Goal: Task Accomplishment & Management: Use online tool/utility

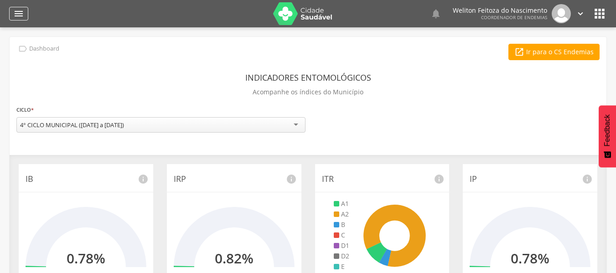
click at [18, 14] on icon "" at bounding box center [18, 13] width 11 height 11
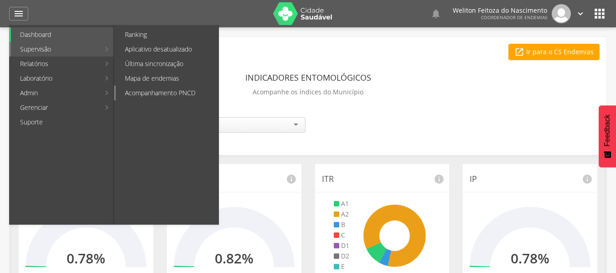
click at [169, 89] on link "Acompanhamento PNCD" at bounding box center [167, 93] width 103 height 15
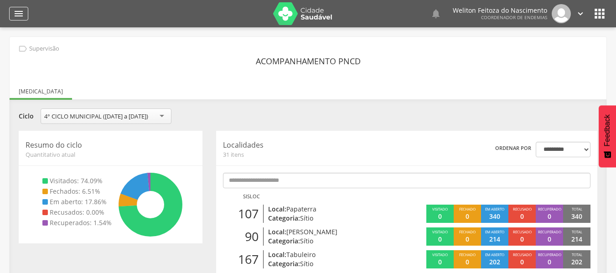
click at [19, 14] on icon "" at bounding box center [18, 13] width 11 height 11
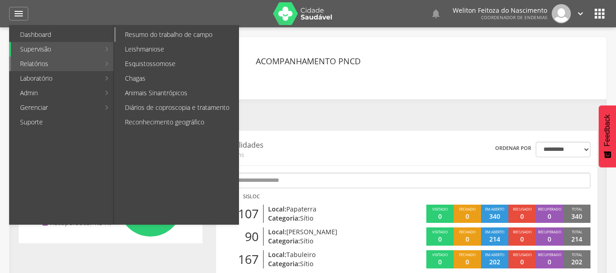
click at [180, 32] on link "Resumo do trabalho de campo" at bounding box center [177, 34] width 123 height 15
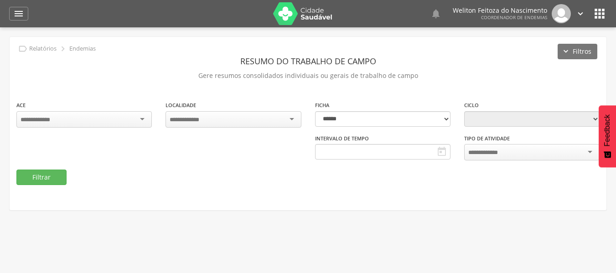
type input "**********"
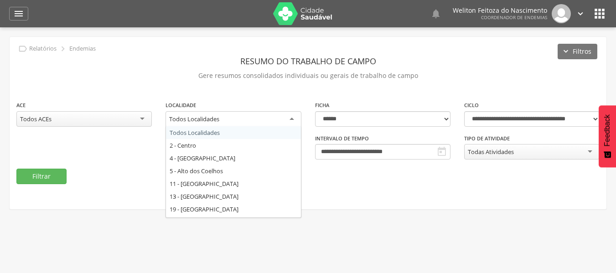
click at [291, 118] on div "Todos Localidades" at bounding box center [232, 119] width 135 height 16
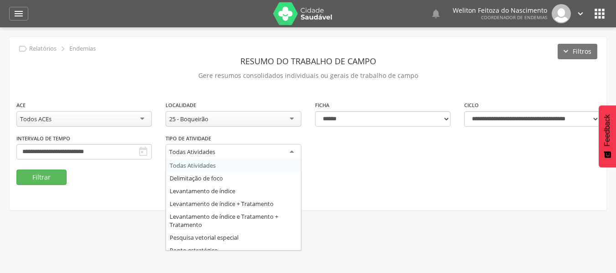
click at [291, 153] on div "Todas Atividades" at bounding box center [232, 152] width 135 height 16
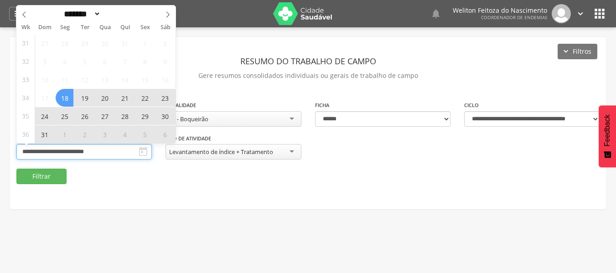
click at [118, 151] on input "**********" at bounding box center [83, 151] width 135 height 15
click at [166, 13] on icon at bounding box center [167, 14] width 6 height 6
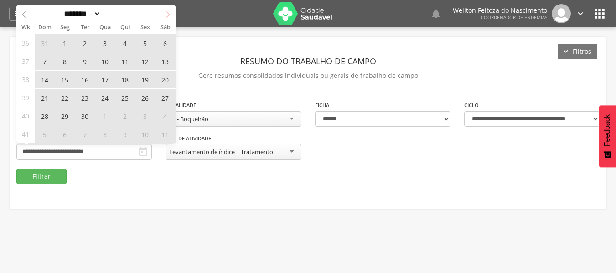
click at [165, 13] on icon at bounding box center [167, 14] width 6 height 6
select select "*"
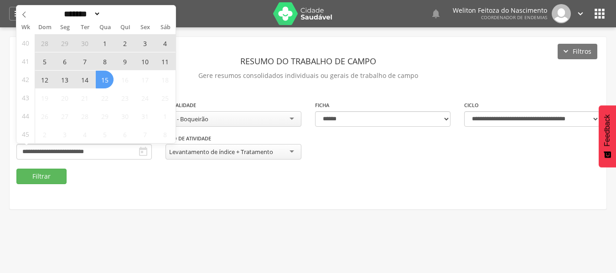
click at [103, 75] on span "15" at bounding box center [105, 80] width 18 height 18
type input "**********"
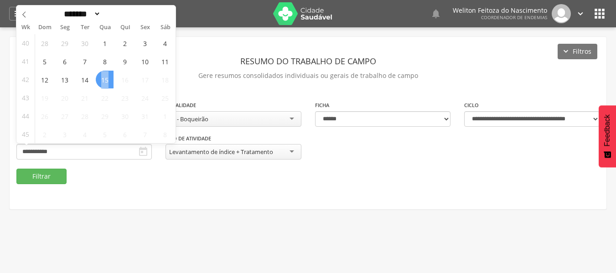
click at [103, 75] on span "15" at bounding box center [105, 80] width 18 height 18
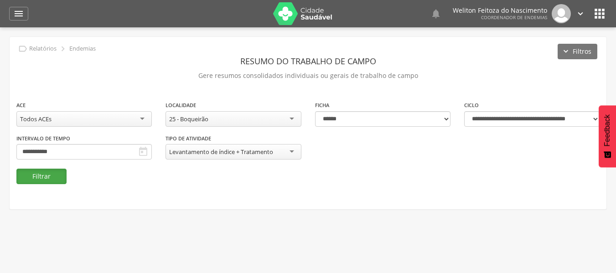
click at [41, 174] on button "Filtrar" at bounding box center [41, 176] width 50 height 15
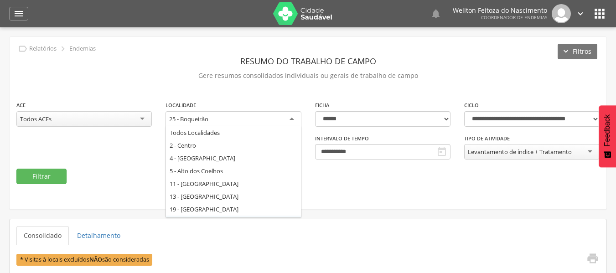
click at [291, 118] on div "25 - Boqueirão" at bounding box center [232, 119] width 135 height 16
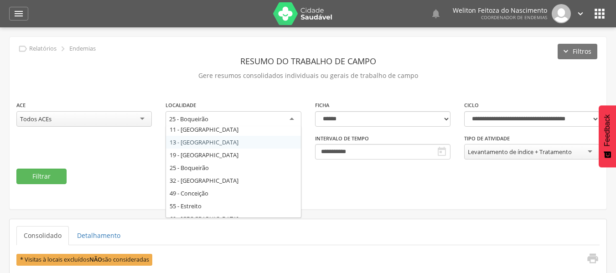
scroll to position [58, 0]
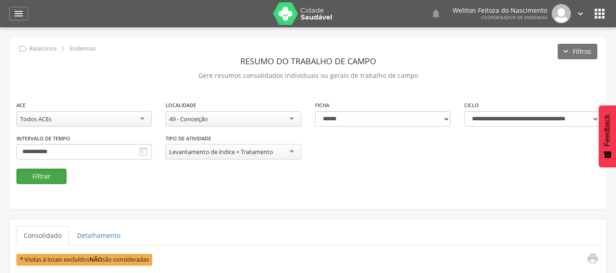
click at [44, 178] on button "Filtrar" at bounding box center [41, 176] width 50 height 15
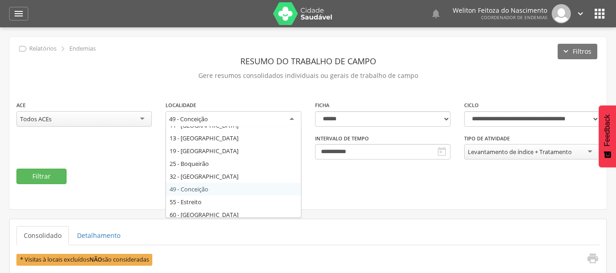
click at [290, 117] on div "49 - Conceição" at bounding box center [232, 119] width 135 height 16
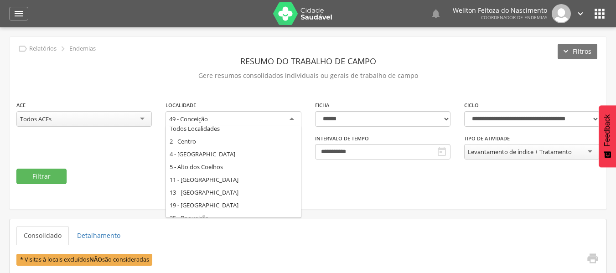
scroll to position [0, 0]
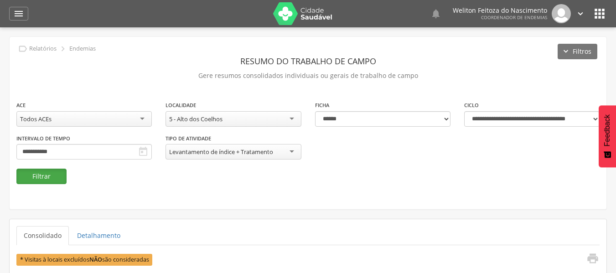
click at [47, 178] on button "Filtrar" at bounding box center [41, 176] width 50 height 15
